Goal: Transaction & Acquisition: Purchase product/service

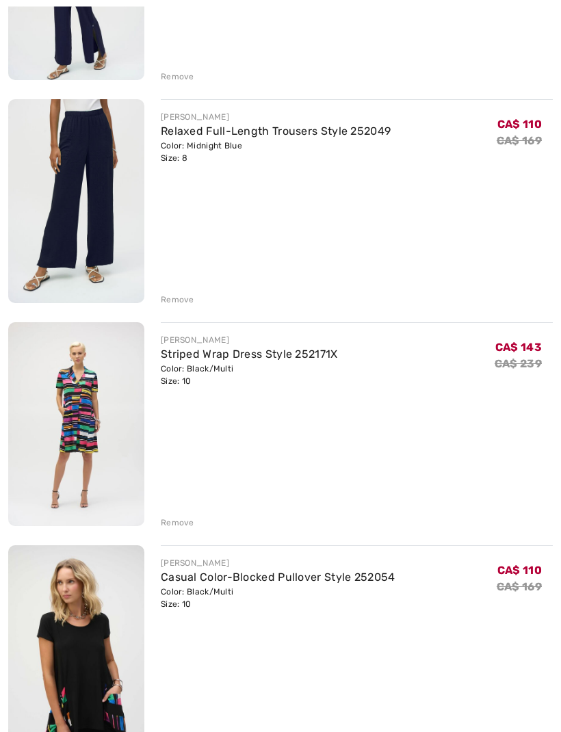
scroll to position [550, 0]
click at [186, 521] on div "Remove" at bounding box center [178, 522] width 34 height 12
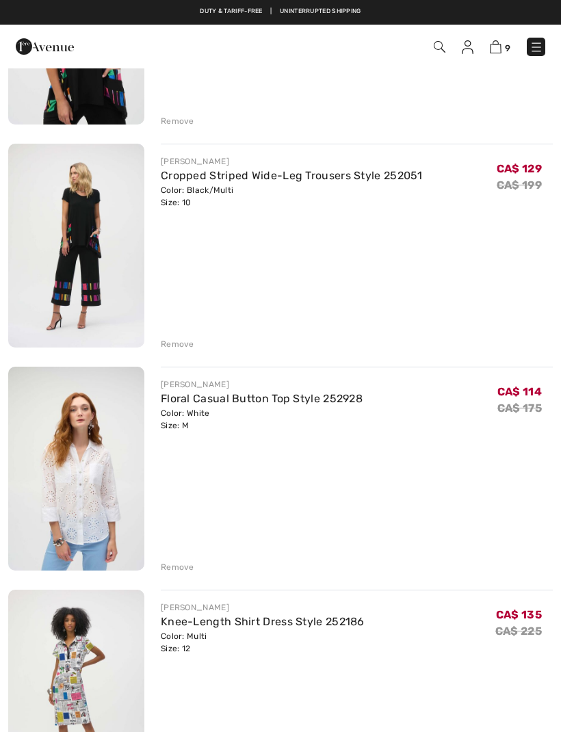
scroll to position [951, 0]
click at [178, 571] on div "Remove" at bounding box center [178, 567] width 34 height 12
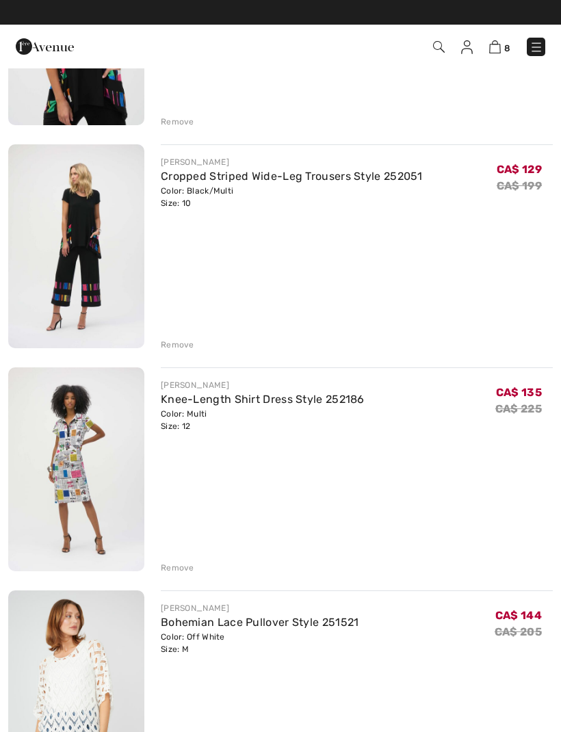
click at [185, 567] on div "Remove" at bounding box center [178, 567] width 34 height 12
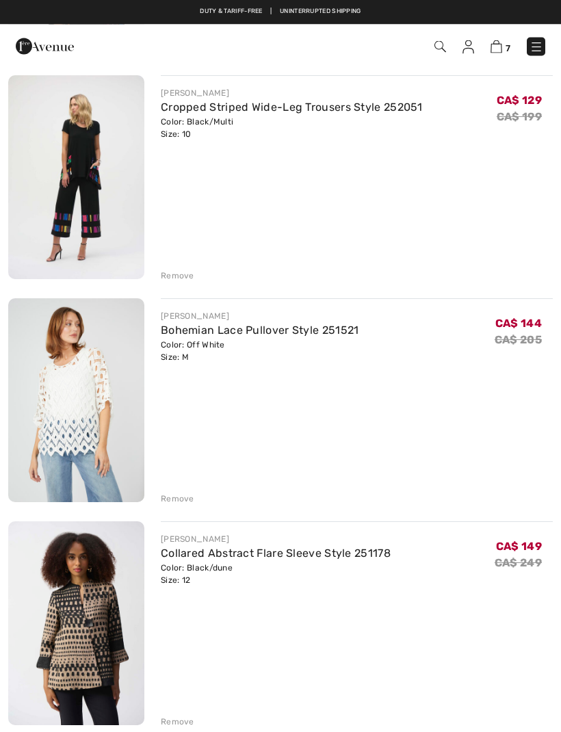
scroll to position [1019, 0]
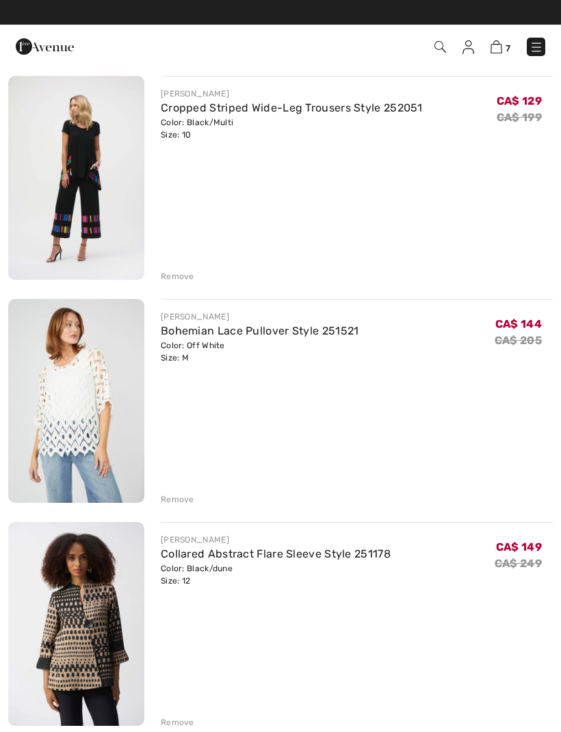
click at [182, 725] on div "Remove" at bounding box center [178, 722] width 34 height 12
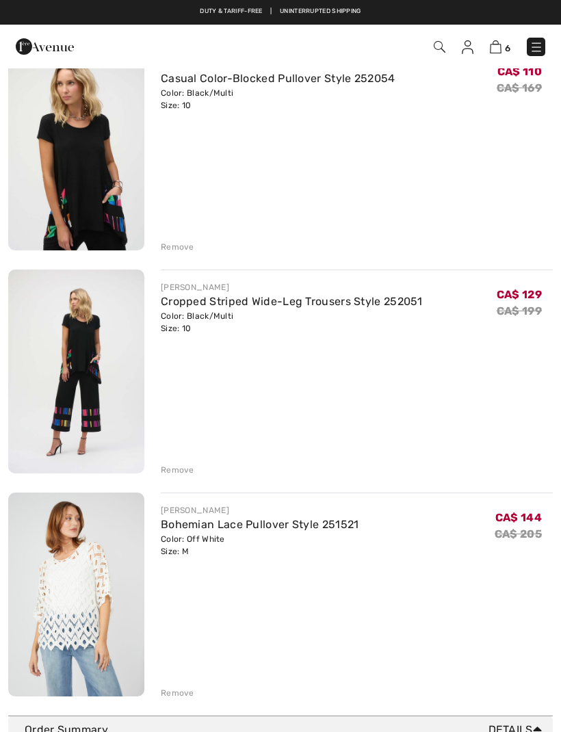
scroll to position [823, 0]
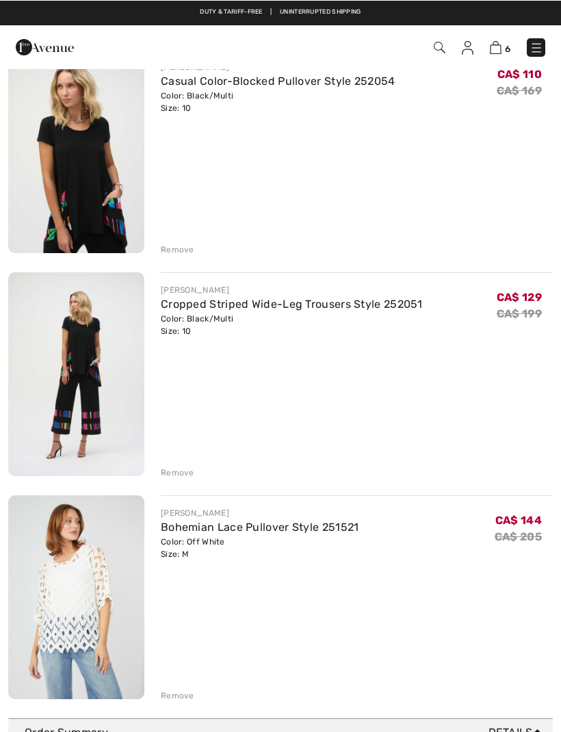
click at [173, 696] on div "Remove" at bounding box center [178, 695] width 34 height 12
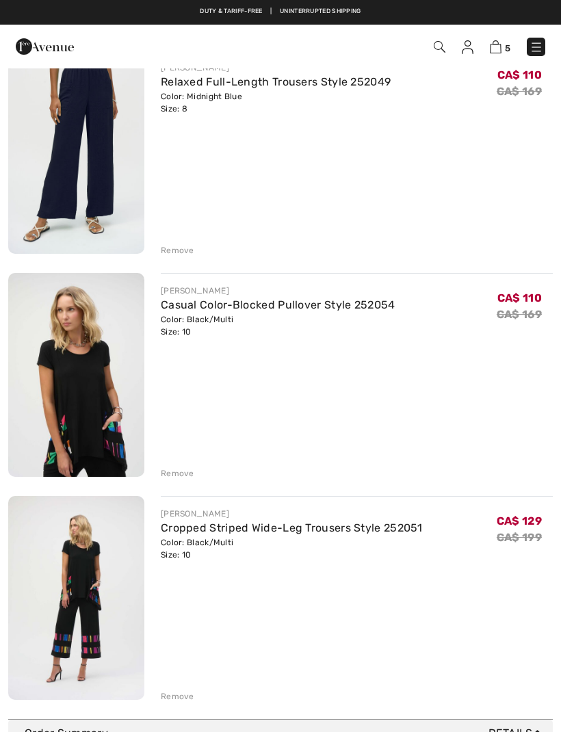
scroll to position [606, 0]
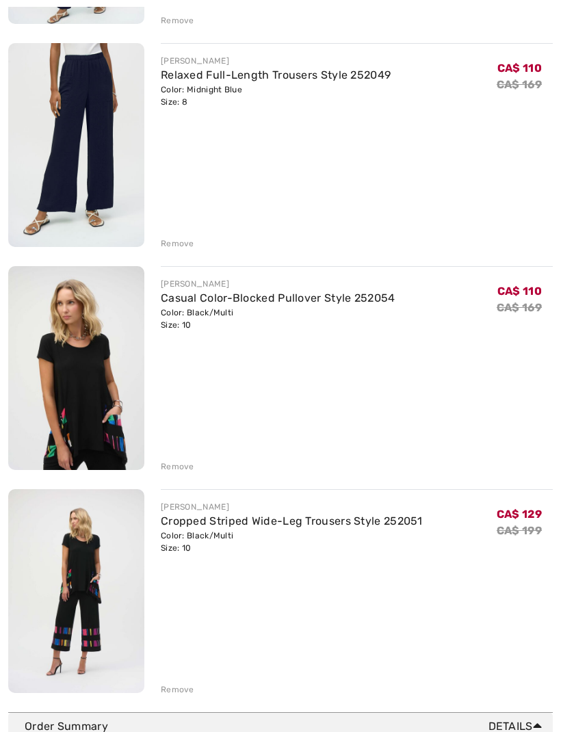
click at [176, 696] on div "You are only CA$ 0.00 away from FREE SHIPPING! Continue Shopping > Congratulati…" at bounding box center [280, 100] width 544 height 1223
click at [187, 684] on div "Remove" at bounding box center [178, 689] width 34 height 12
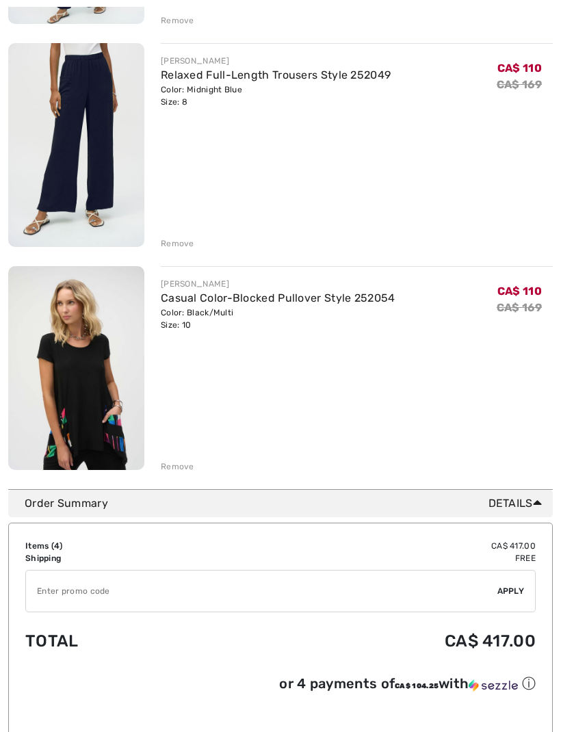
click at [183, 468] on div "Remove" at bounding box center [178, 466] width 34 height 12
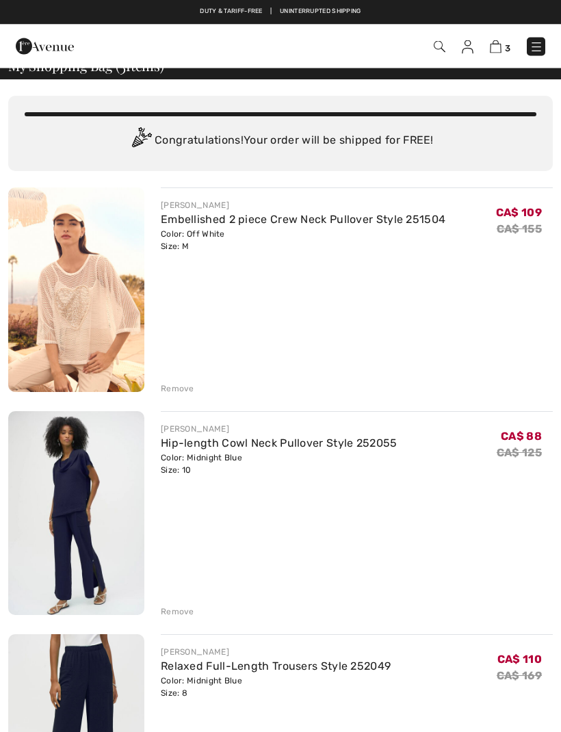
scroll to position [0, 0]
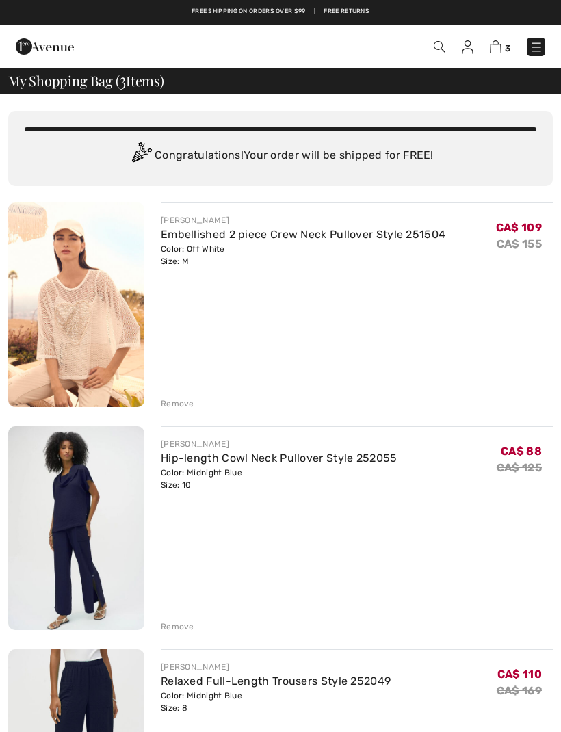
click at [183, 409] on div "Remove" at bounding box center [178, 403] width 34 height 12
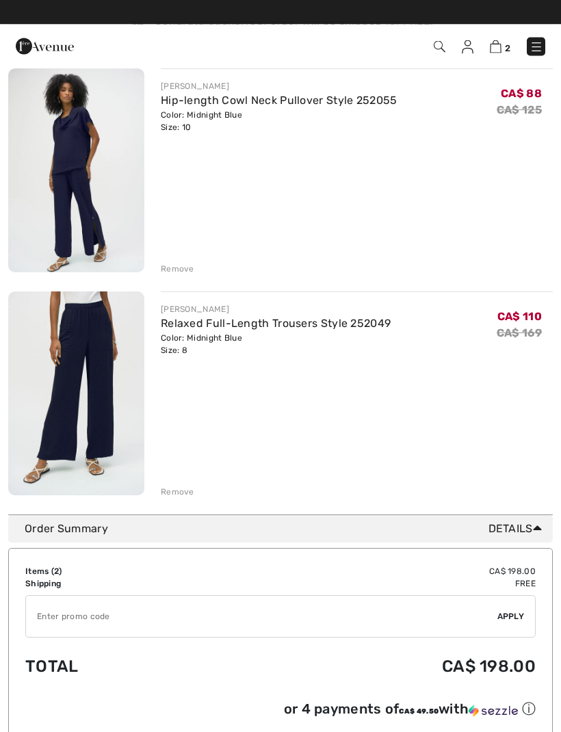
scroll to position [134, 0]
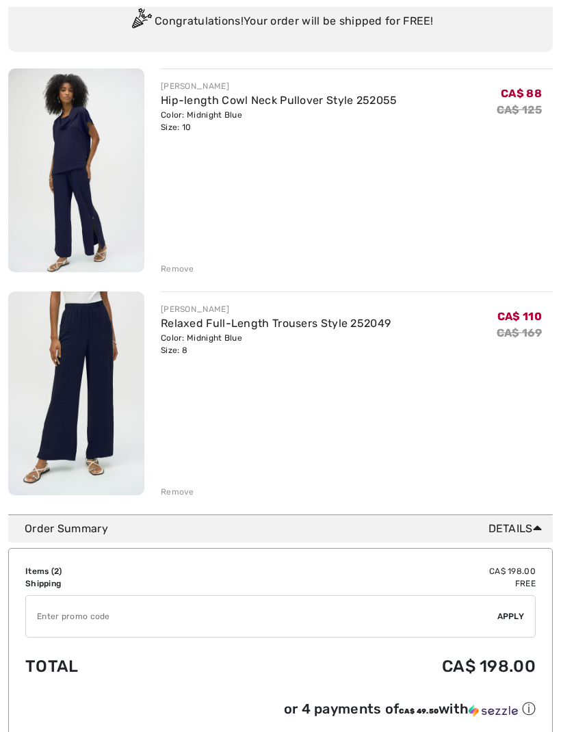
click at [261, 605] on input "TEXT" at bounding box center [261, 616] width 471 height 41
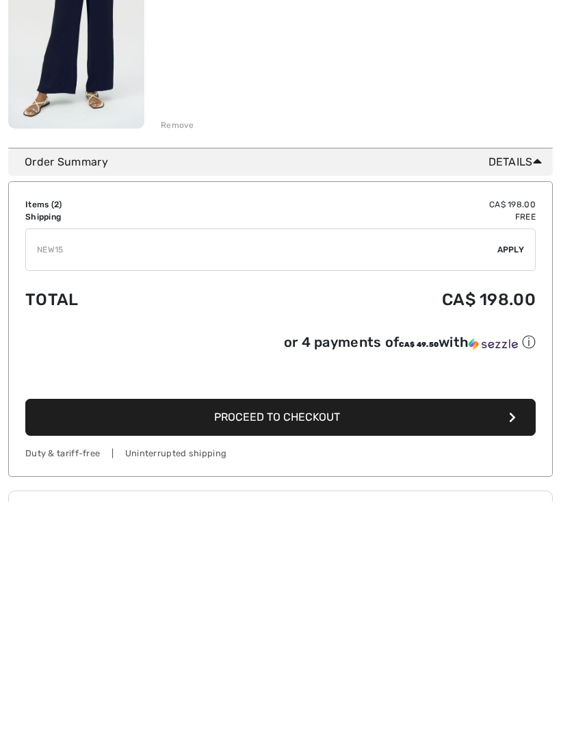
type input "NEW15"
click at [339, 641] on span "Proceed to Checkout" at bounding box center [277, 647] width 126 height 13
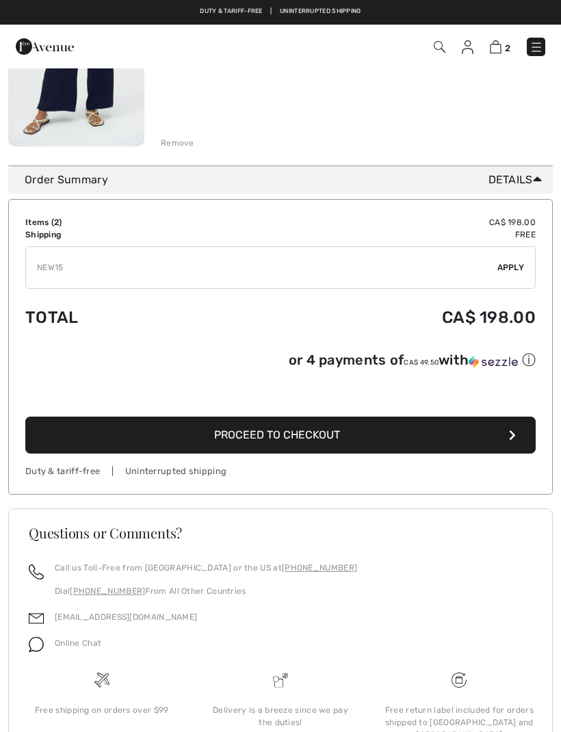
click at [514, 269] on span "Apply" at bounding box center [510, 267] width 27 height 12
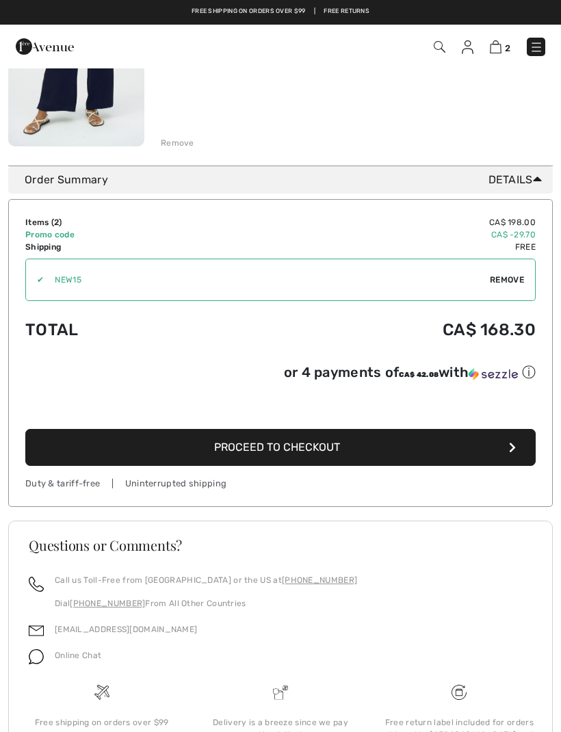
click at [444, 444] on button "Proceed to Checkout" at bounding box center [280, 447] width 510 height 37
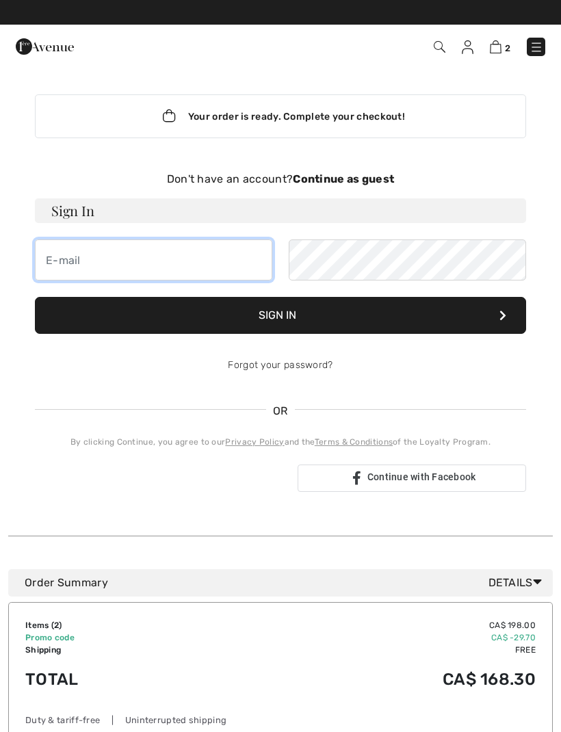
click at [140, 261] on input "email" at bounding box center [153, 259] width 237 height 41
type input "lalonde.janet@gmail.com"
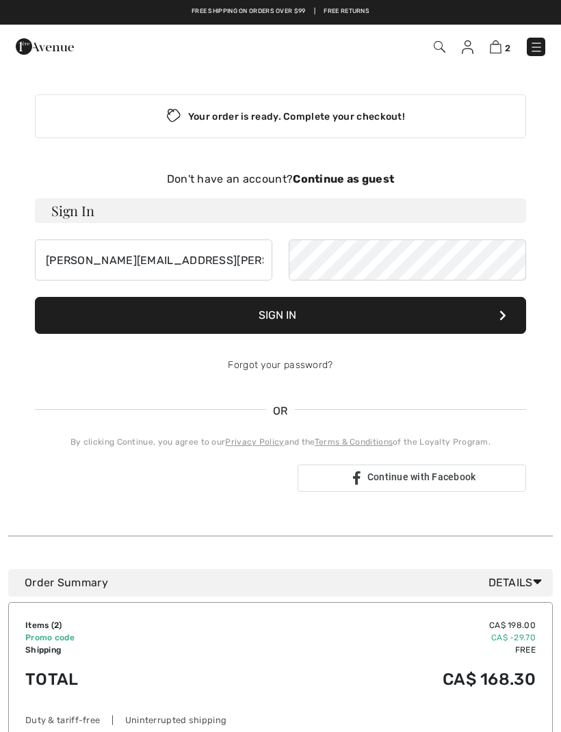
click at [337, 327] on button "Sign In" at bounding box center [280, 315] width 491 height 37
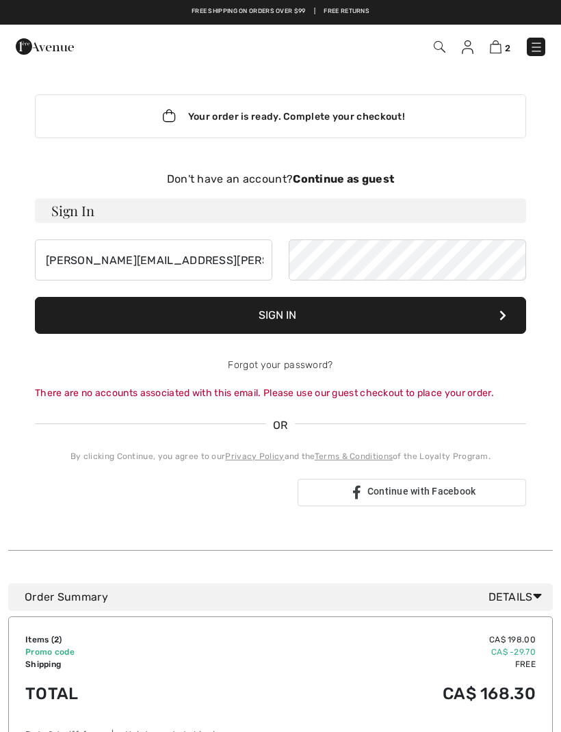
click at [346, 162] on div "Your order is ready. Complete your checkout! Don't have an account? Continue as…" at bounding box center [280, 300] width 513 height 466
click at [352, 176] on strong "Continue as guest" at bounding box center [343, 178] width 101 height 13
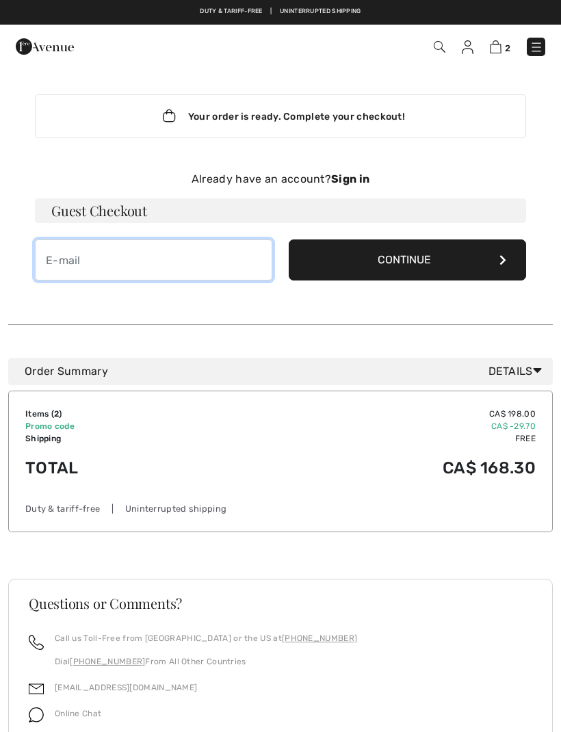
click at [140, 261] on input "email" at bounding box center [153, 259] width 237 height 41
type input "lalonde.janet@gmail.com"
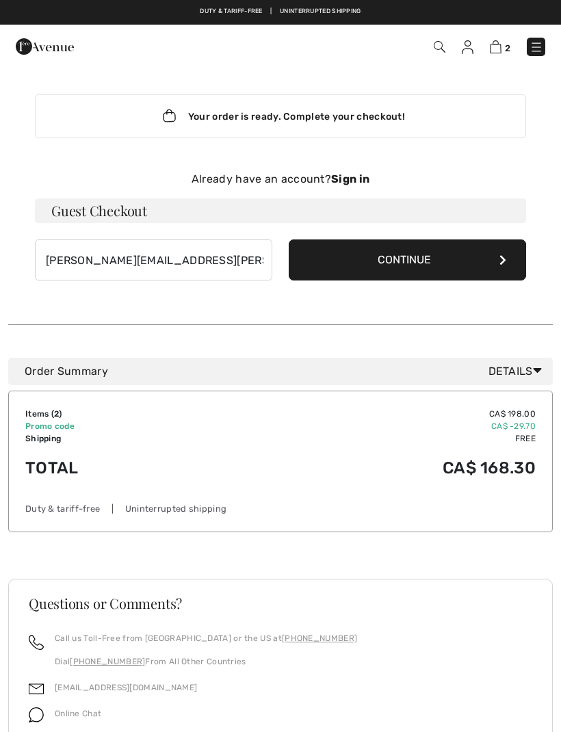
click at [405, 260] on button "Continue" at bounding box center [407, 259] width 237 height 41
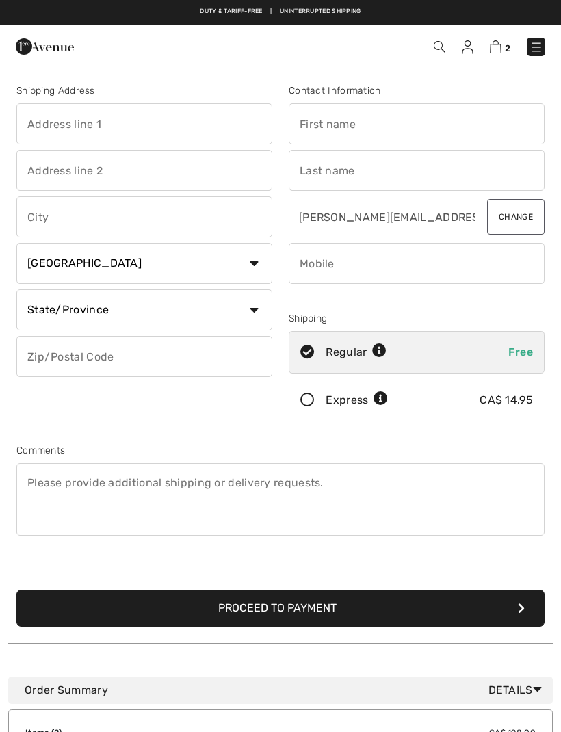
click at [114, 139] on input "text" at bounding box center [144, 123] width 256 height 41
type input "[STREET_ADDRESS]"
type input "[GEOGRAPHIC_DATA]"
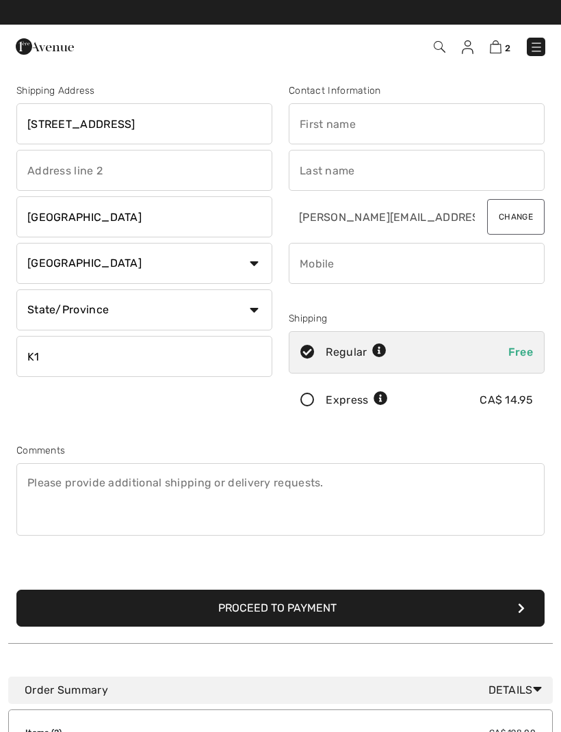
type input "K1V1K9"
click at [241, 310] on select "State/Province Alberta British Columbia Manitoba New Brunswick Newfoundland and…" at bounding box center [144, 309] width 256 height 41
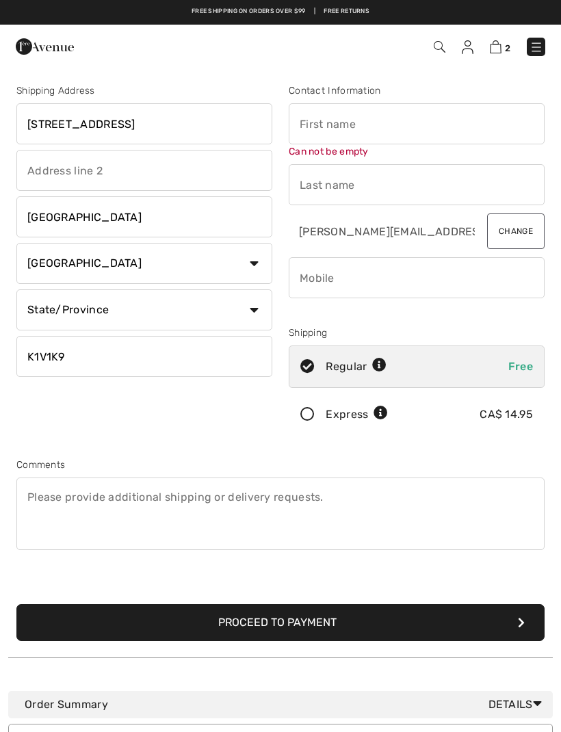
select select "ON"
click at [386, 120] on input "text" at bounding box center [417, 123] width 256 height 41
type input "Jan"
click at [338, 187] on input "text" at bounding box center [417, 184] width 256 height 41
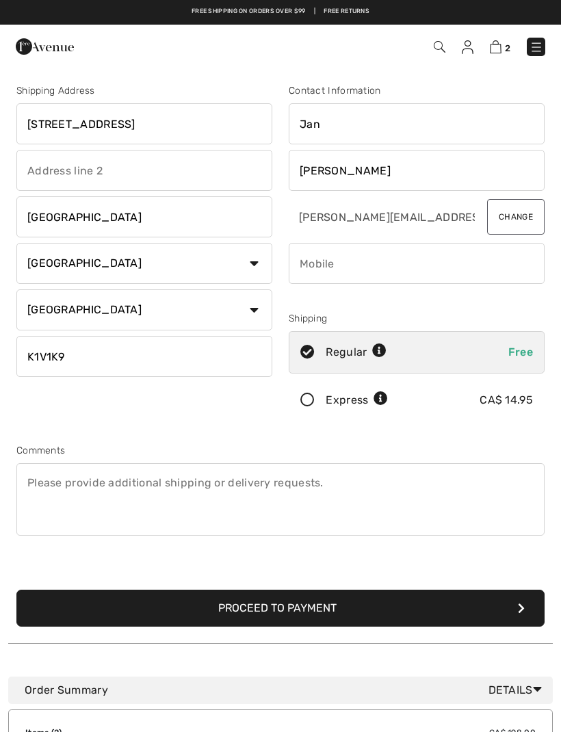
type input "Lalonde"
click at [355, 270] on input "phone" at bounding box center [417, 263] width 256 height 41
type input "6136202471"
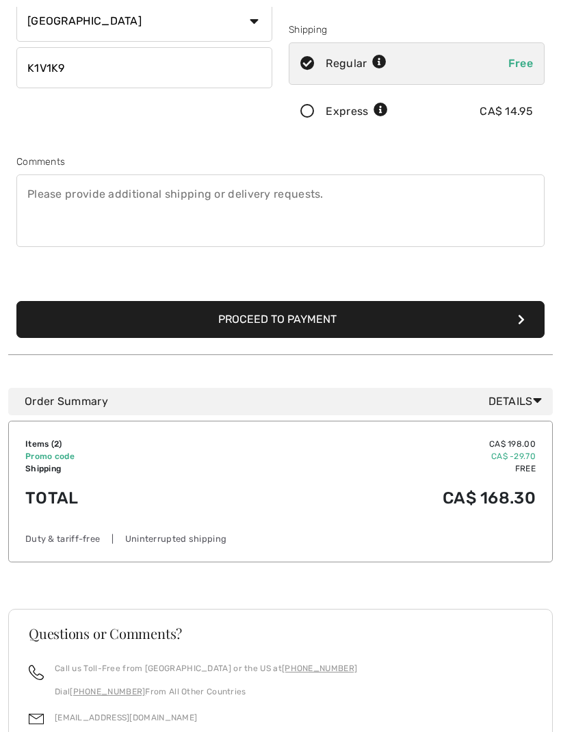
scroll to position [313, 0]
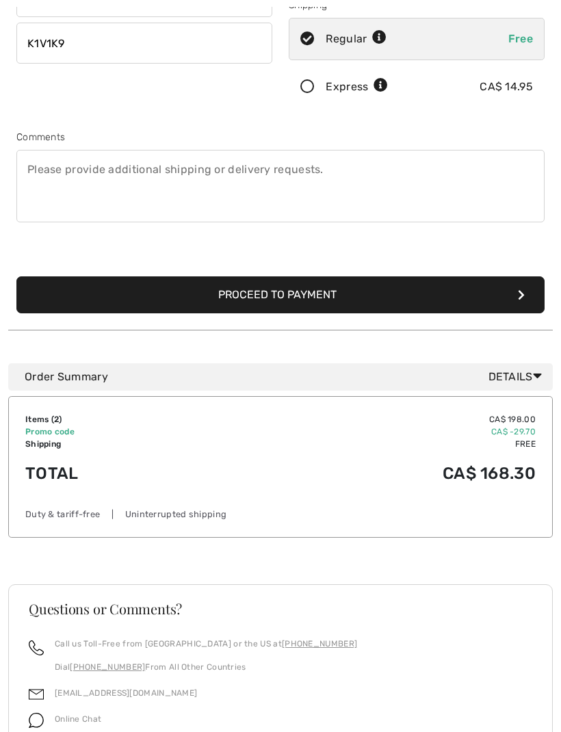
click at [287, 296] on button "Proceed to Payment" at bounding box center [280, 295] width 528 height 37
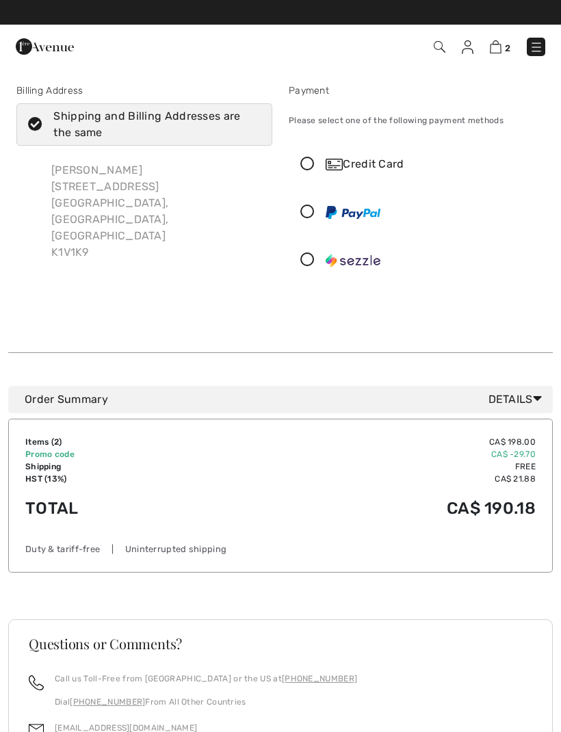
click at [300, 158] on icon at bounding box center [307, 164] width 36 height 14
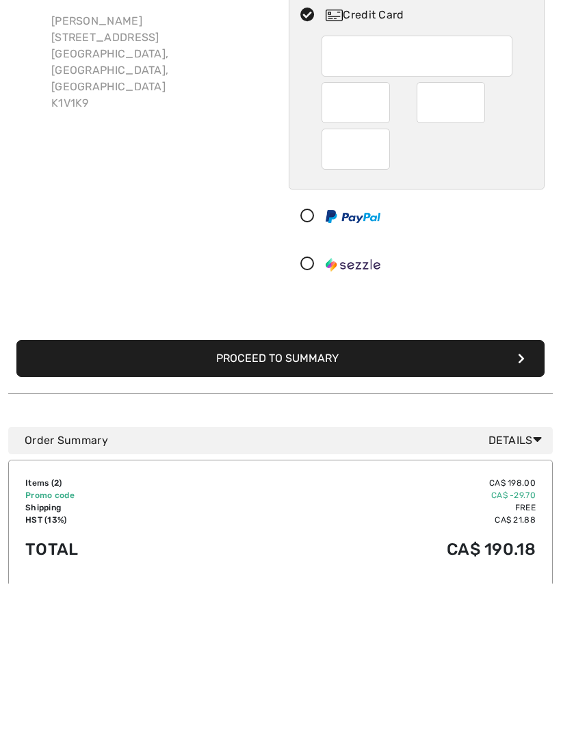
click at [510, 489] on button "Proceed to Summary" at bounding box center [280, 507] width 528 height 37
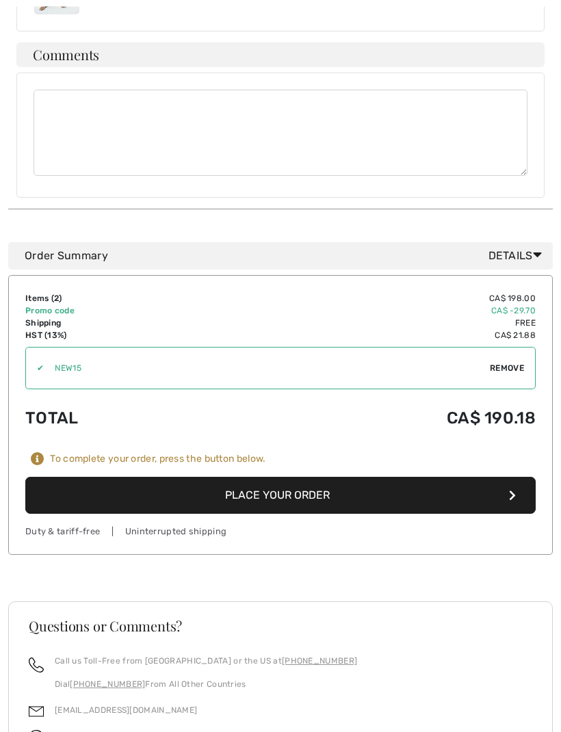
scroll to position [1083, 0]
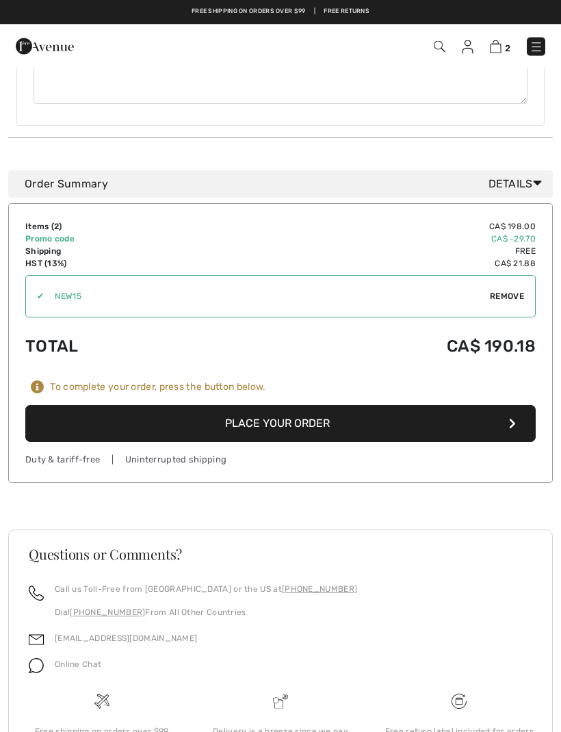
click at [486, 406] on button "Place Your Order" at bounding box center [280, 424] width 510 height 37
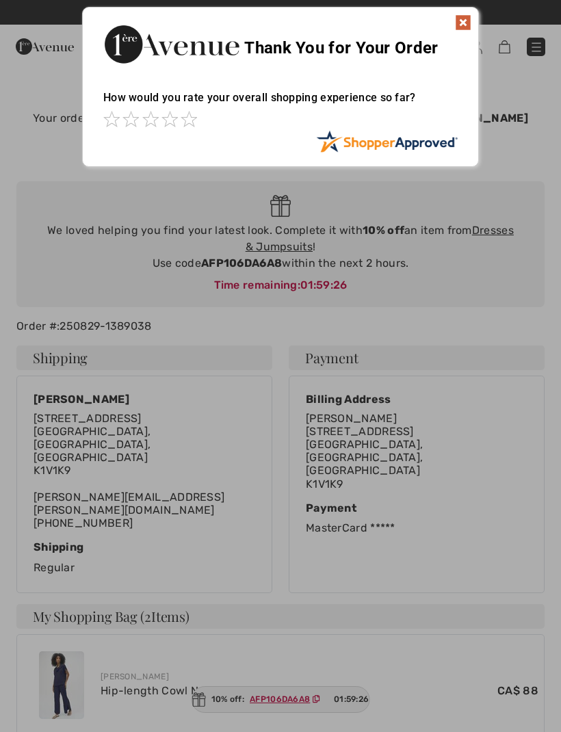
click at [463, 20] on img at bounding box center [463, 22] width 16 height 16
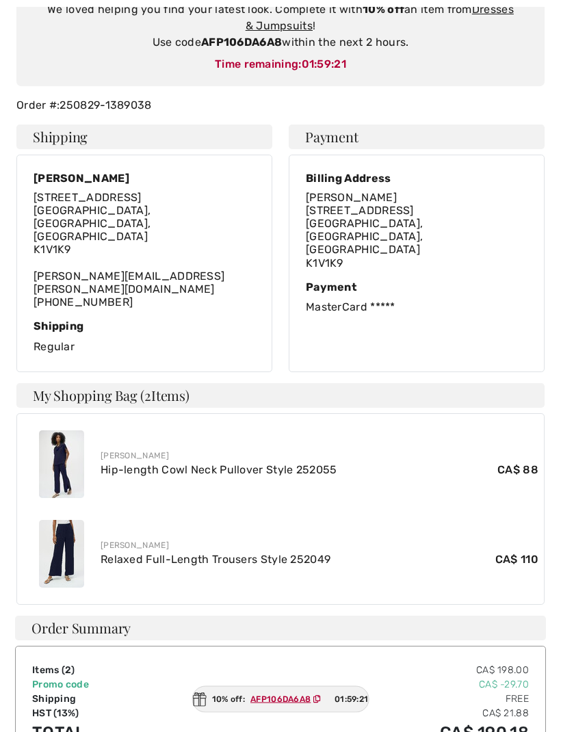
scroll to position [222, 0]
click at [287, 704] on ins "AFP106DA6A8" at bounding box center [280, 699] width 60 height 10
click at [285, 704] on ins "AFP106DA6A8" at bounding box center [280, 699] width 60 height 10
click at [280, 704] on ins "AFP106DA6A8" at bounding box center [280, 699] width 60 height 10
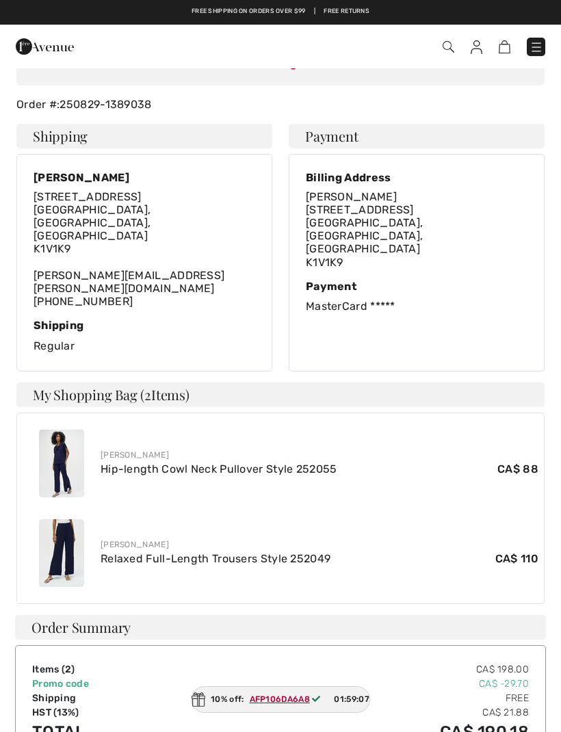
scroll to position [235, 0]
